Goal: Transaction & Acquisition: Purchase product/service

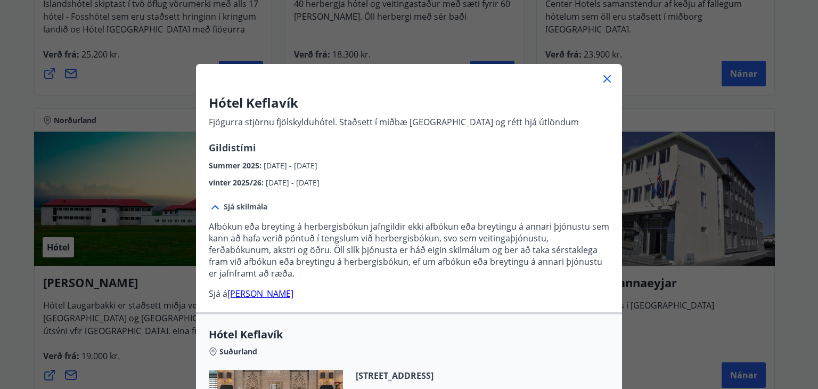
scroll to position [13, 0]
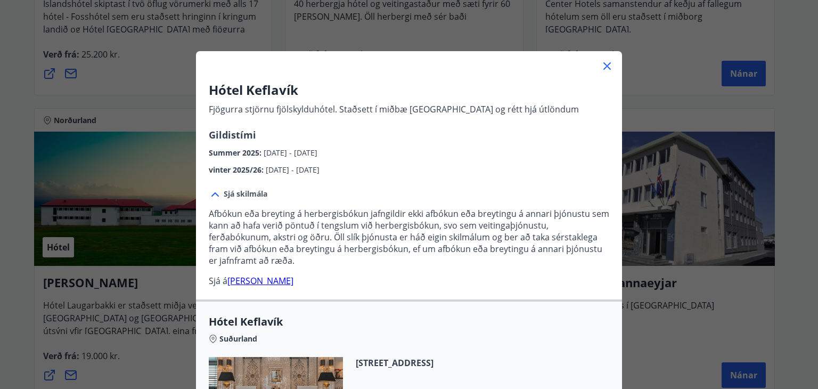
click at [603, 64] on icon at bounding box center [606, 66] width 13 height 13
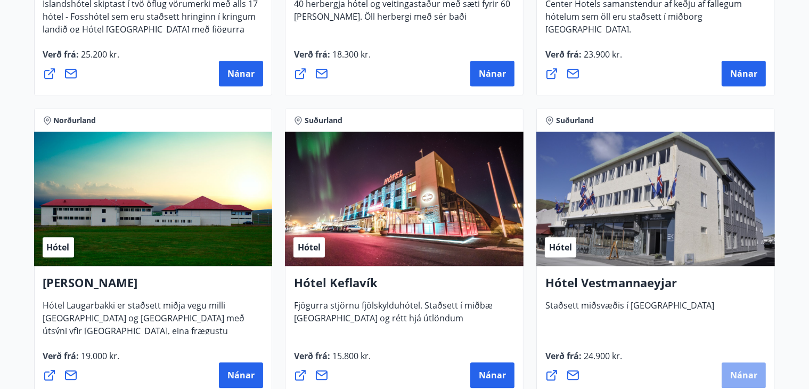
click at [742, 370] on span "Nánar" at bounding box center [743, 375] width 27 height 12
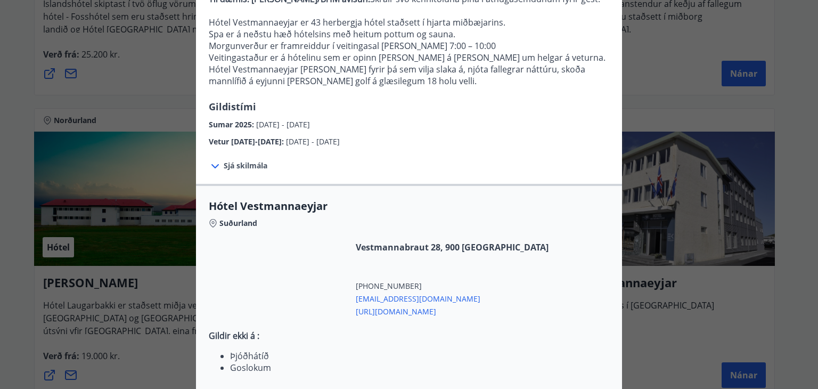
scroll to position [277, 0]
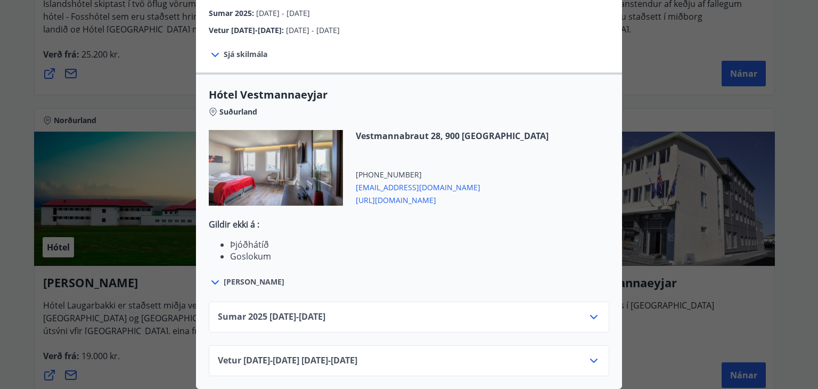
click at [589, 310] on icon at bounding box center [593, 316] width 13 height 13
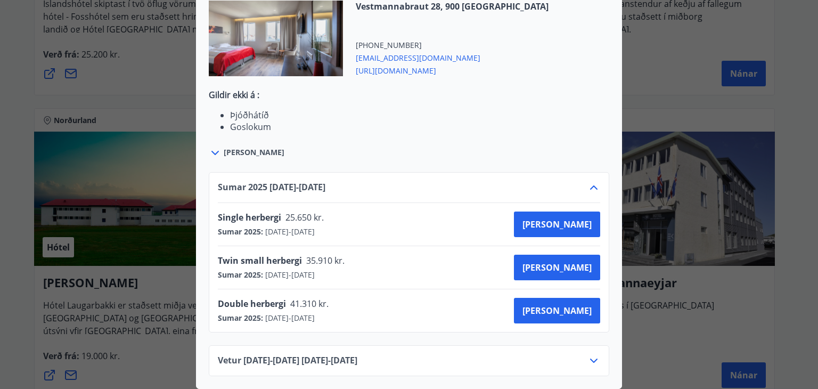
scroll to position [407, 0]
click at [575, 261] on span "[PERSON_NAME]" at bounding box center [556, 267] width 69 height 12
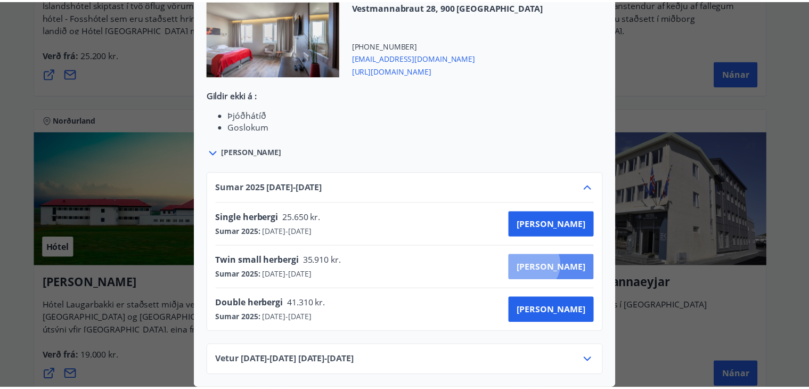
scroll to position [90, 0]
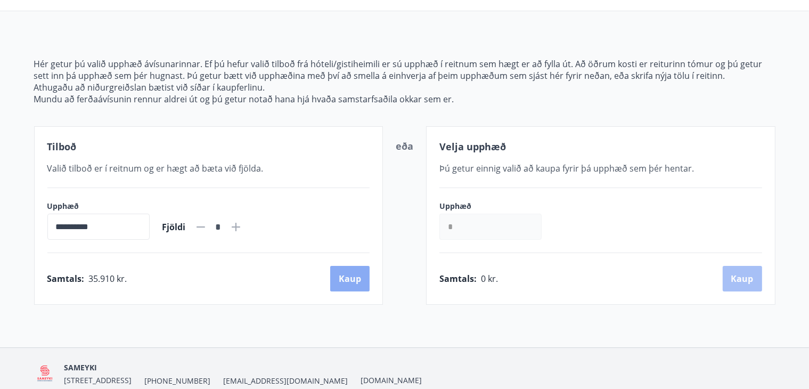
click at [359, 279] on button "Kaup" at bounding box center [349, 279] width 39 height 26
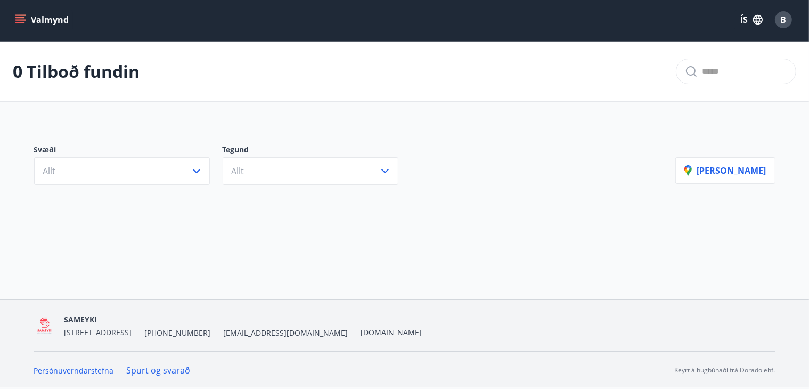
scroll to position [1, 0]
